Goal: Transaction & Acquisition: Purchase product/service

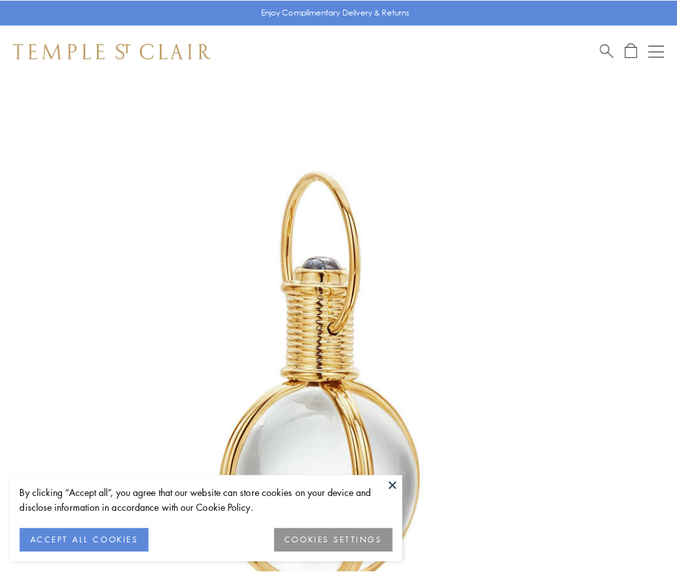
scroll to position [336, 0]
